Goal: Information Seeking & Learning: Understand process/instructions

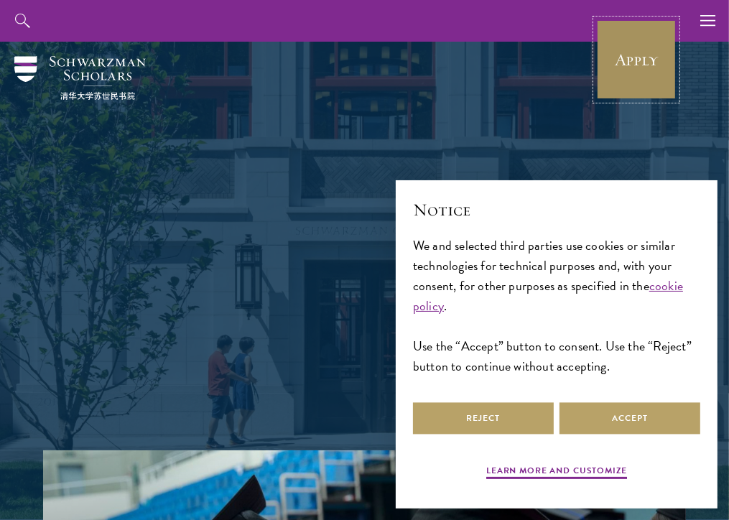
click at [633, 62] on link "Apply" at bounding box center [636, 59] width 80 height 80
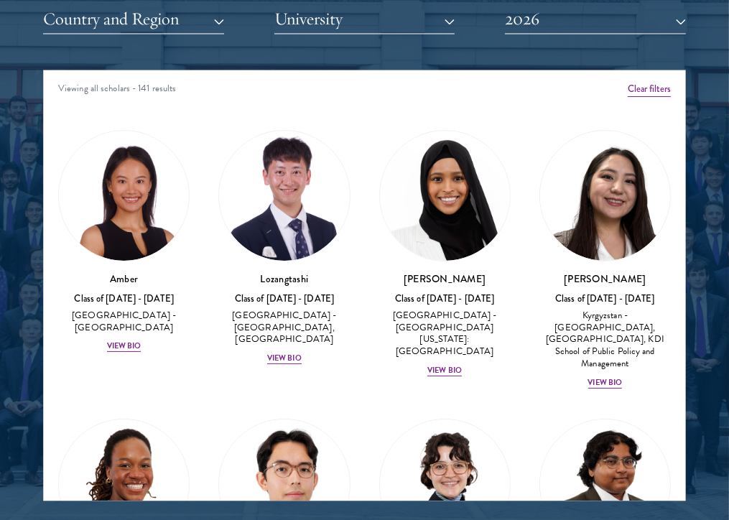
scroll to position [1857, 0]
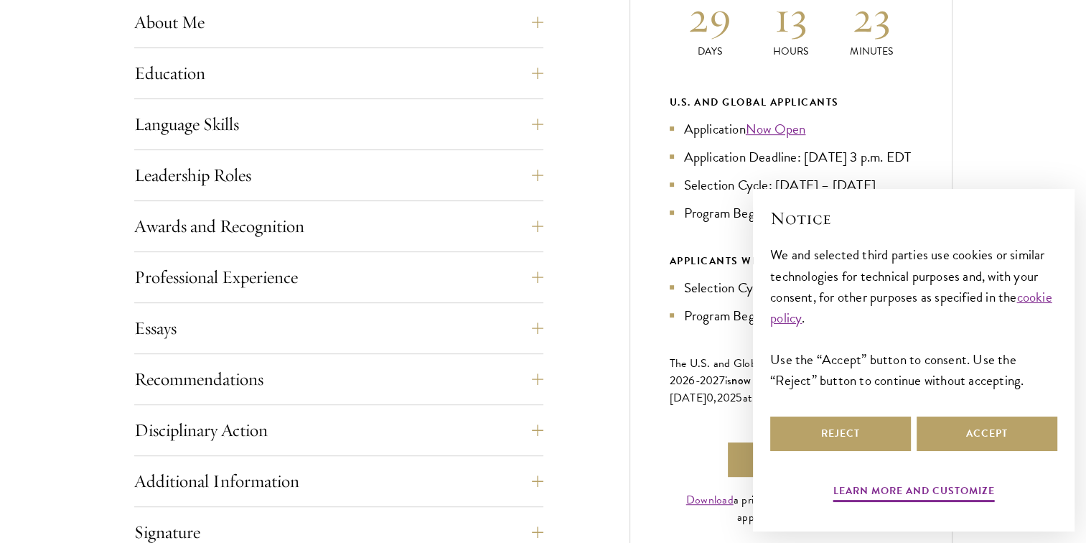
scroll to position [722, 0]
click at [294, 366] on button "Recommendations" at bounding box center [349, 377] width 409 height 34
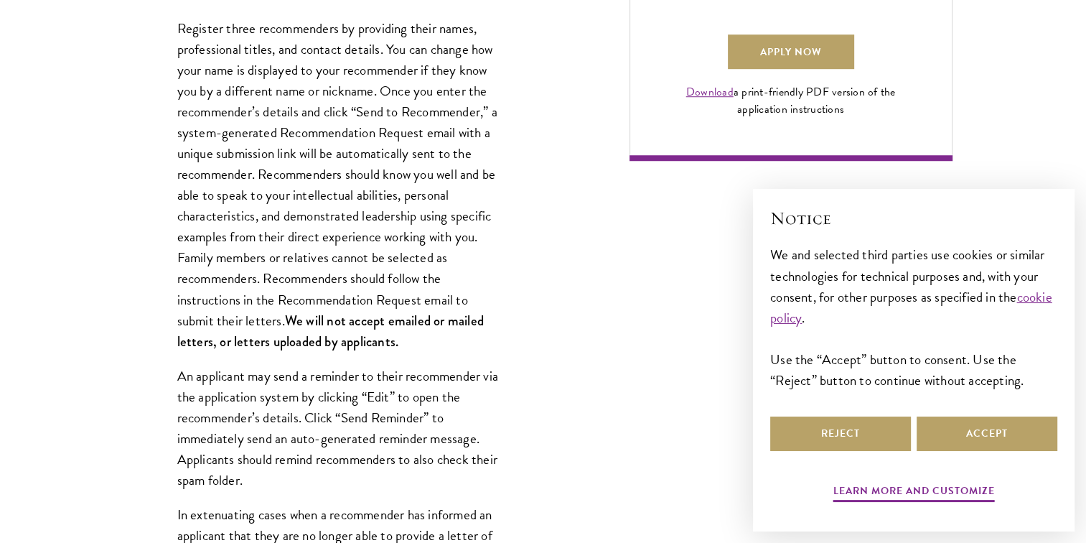
scroll to position [1137, 0]
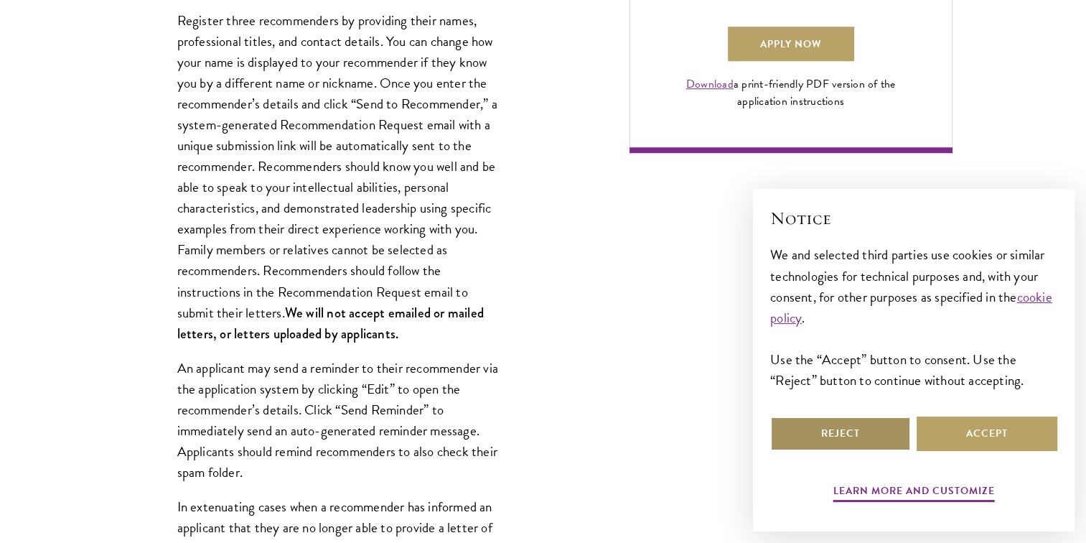
click at [841, 438] on button "Reject" at bounding box center [840, 433] width 141 height 34
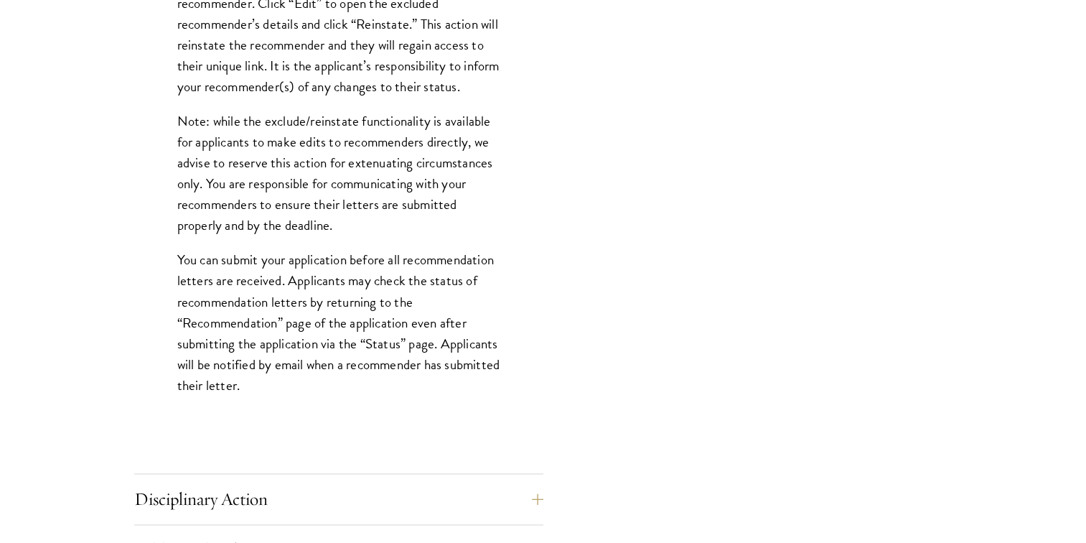
scroll to position [1865, 0]
